Goal: Book appointment/travel/reservation

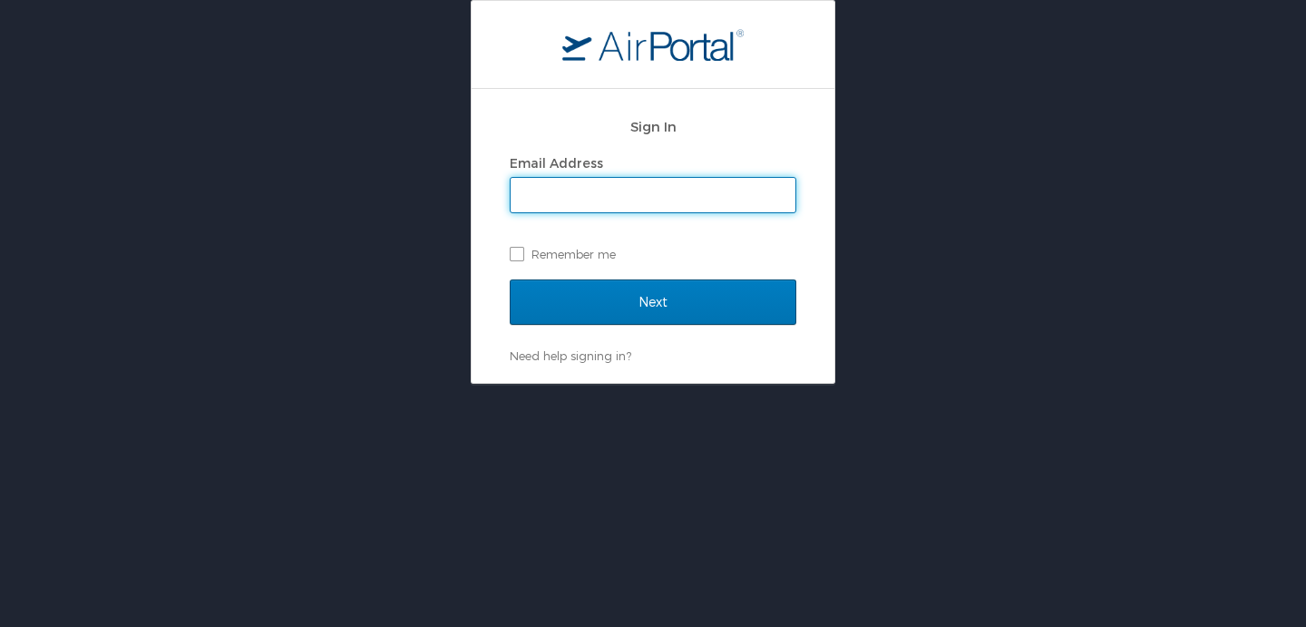
type input "[PERSON_NAME][EMAIL_ADDRESS][PERSON_NAME][DOMAIN_NAME]"
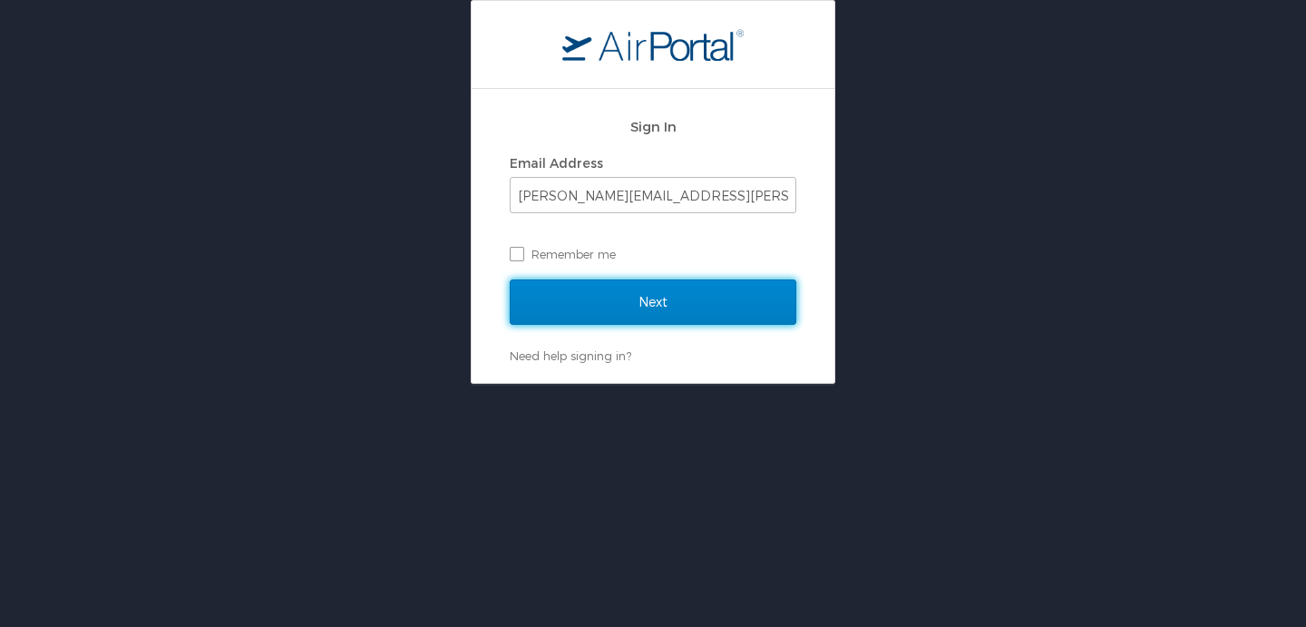
click at [651, 299] on input "Next" at bounding box center [653, 301] width 287 height 45
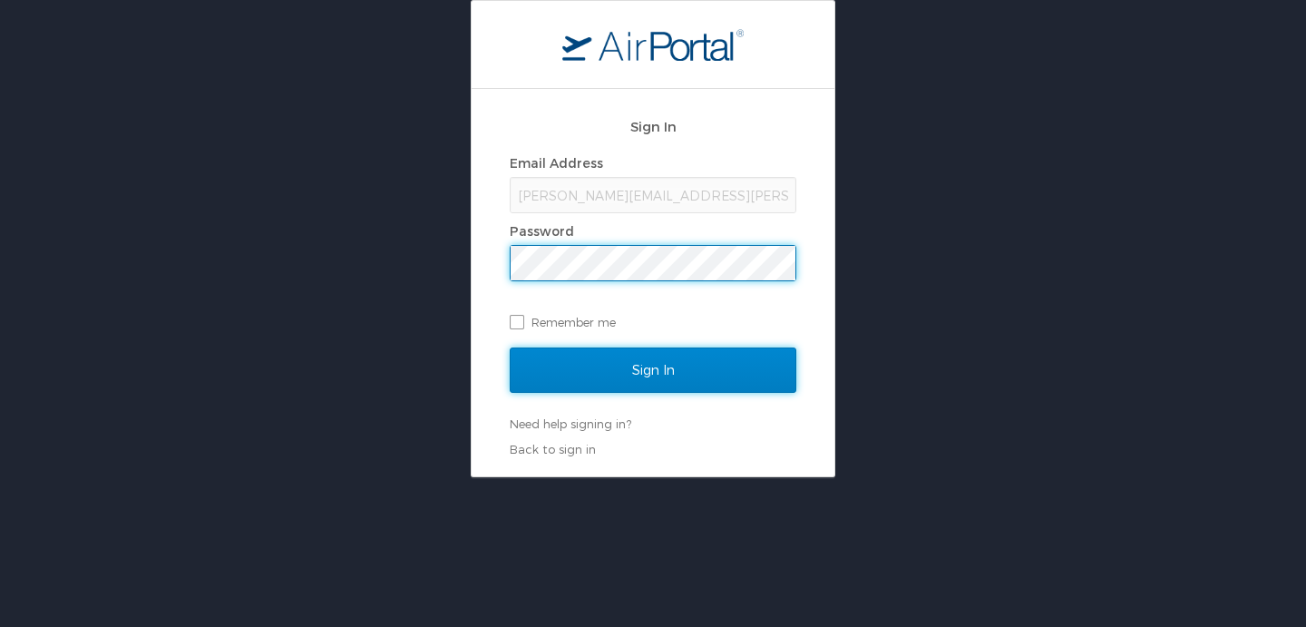
click at [647, 366] on input "Sign In" at bounding box center [653, 369] width 287 height 45
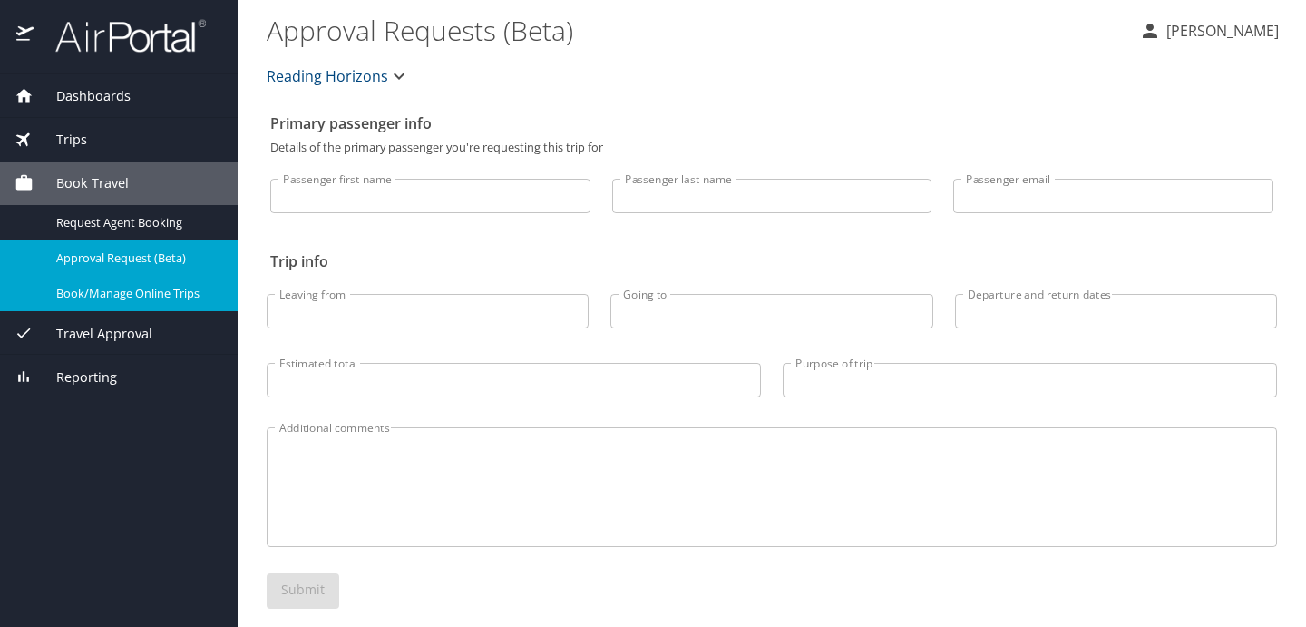
click at [61, 298] on span "Book/Manage Online Trips" at bounding box center [136, 293] width 160 height 17
